Goal: Transaction & Acquisition: Purchase product/service

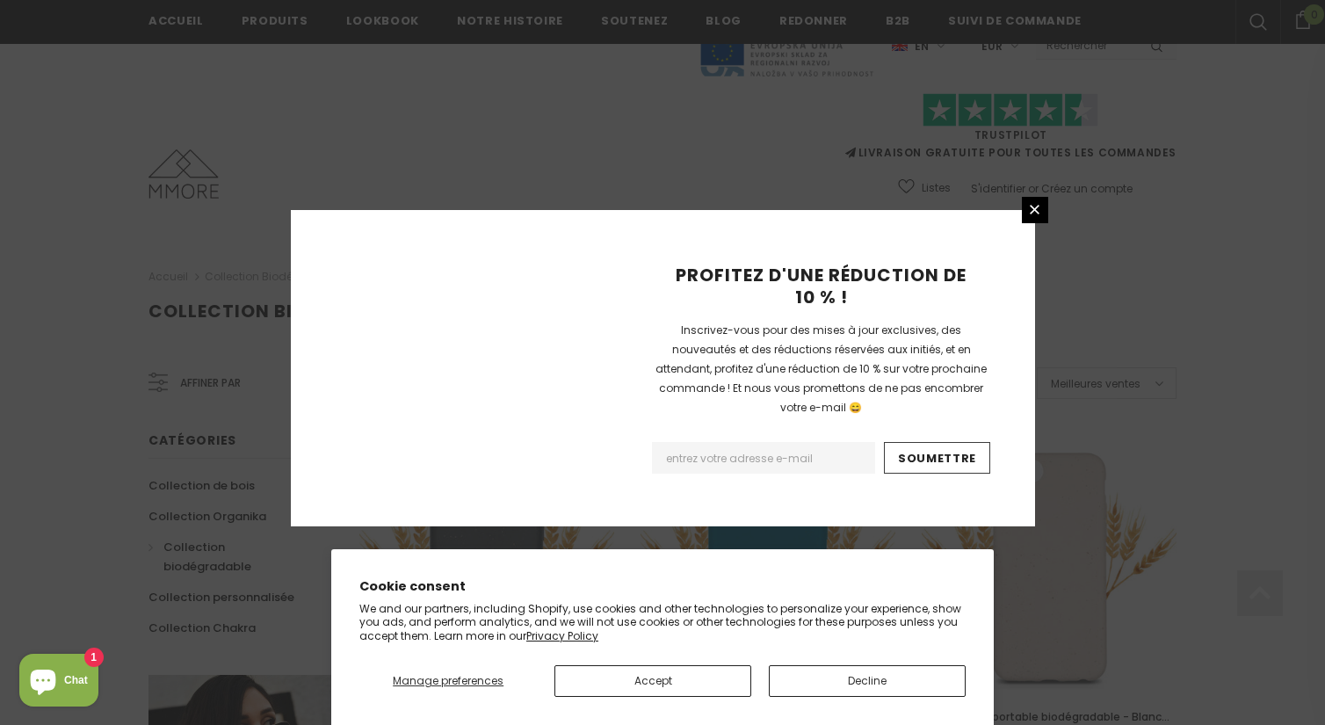
scroll to position [2053, 0]
